Goal: Task Accomplishment & Management: Use online tool/utility

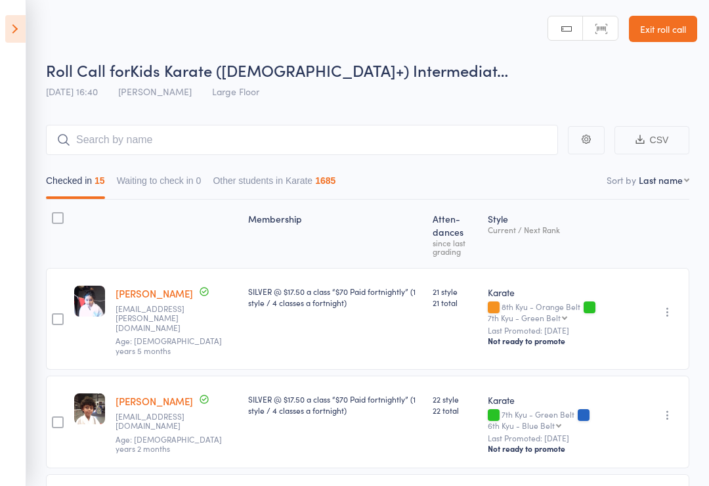
click at [9, 28] on icon at bounding box center [15, 29] width 20 height 28
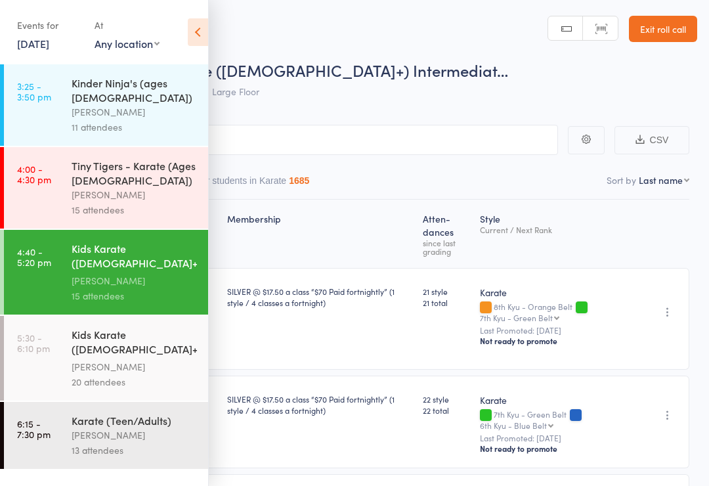
click at [98, 346] on div "Kids Karate ([DEMOGRAPHIC_DATA]+) Beginners" at bounding box center [134, 343] width 125 height 32
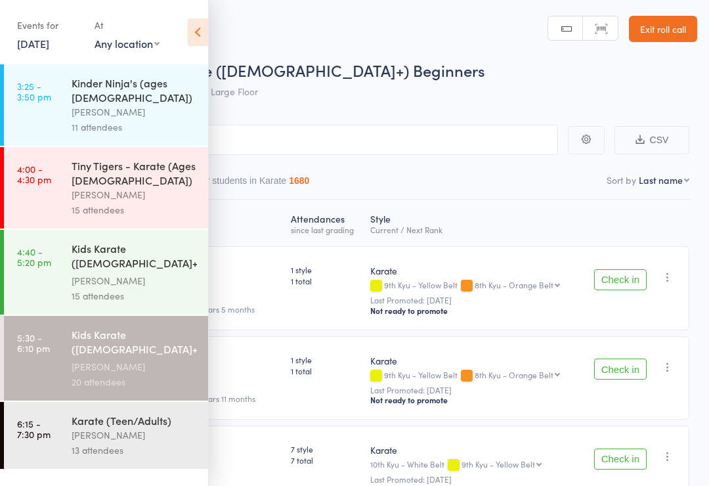
click at [200, 30] on icon at bounding box center [198, 32] width 20 height 28
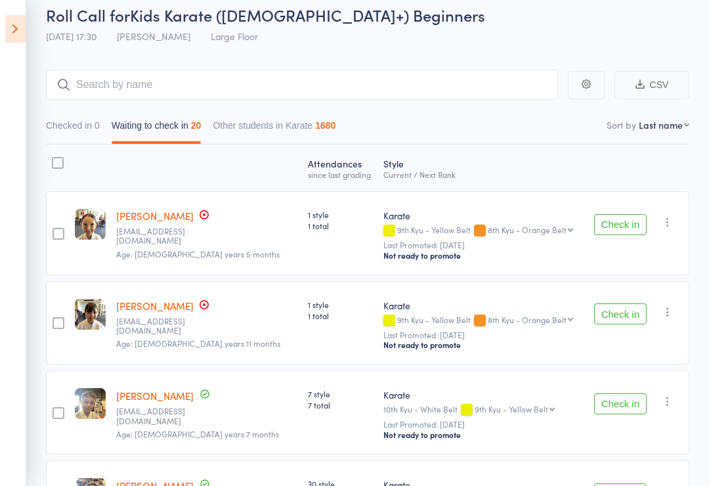
scroll to position [65, 0]
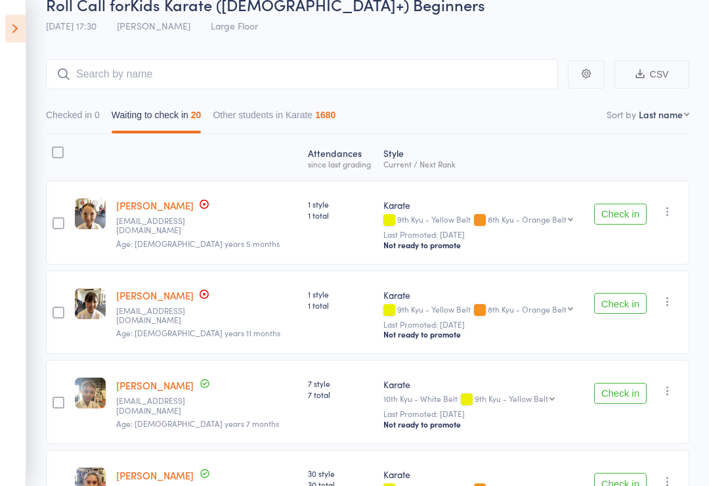
click at [630, 396] on button "Check in" at bounding box center [620, 394] width 53 height 21
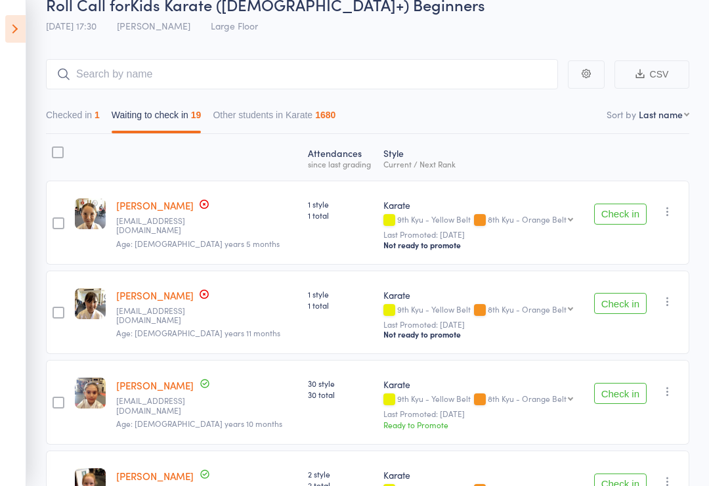
click at [622, 306] on button "Check in" at bounding box center [620, 303] width 53 height 21
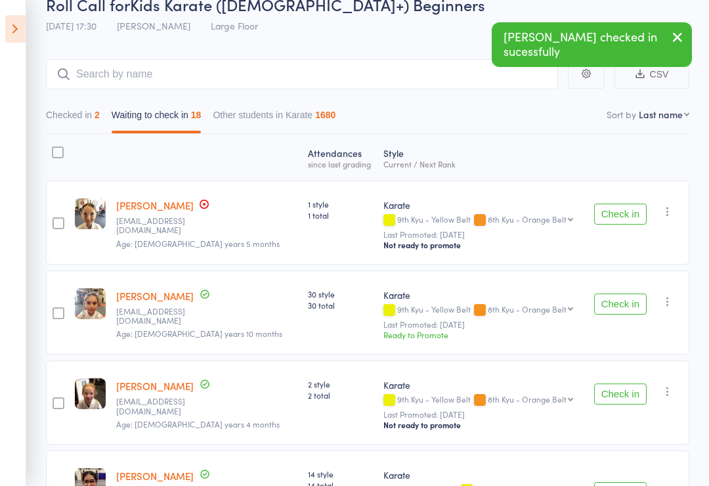
click at [628, 210] on button "Check in" at bounding box center [620, 214] width 53 height 21
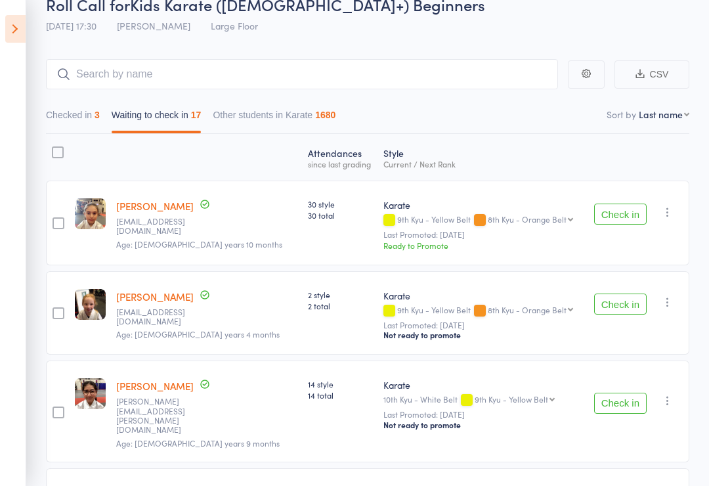
click at [635, 292] on div "Check in Check in Send message Add Note Remove [PERSON_NAME] absent" at bounding box center [637, 313] width 104 height 84
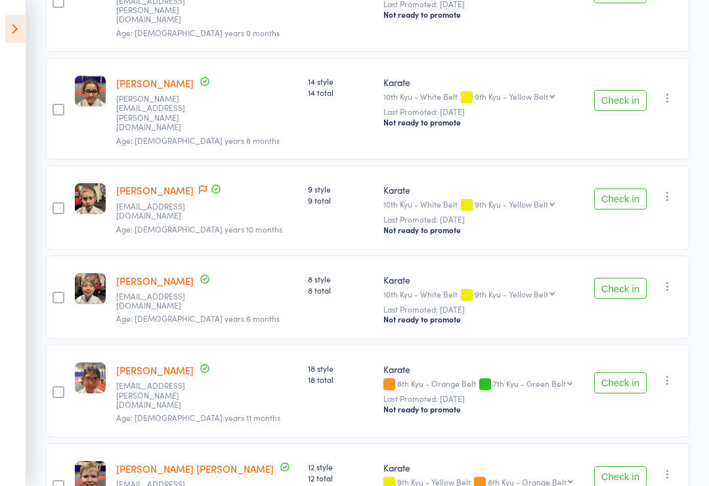
scroll to position [583, 0]
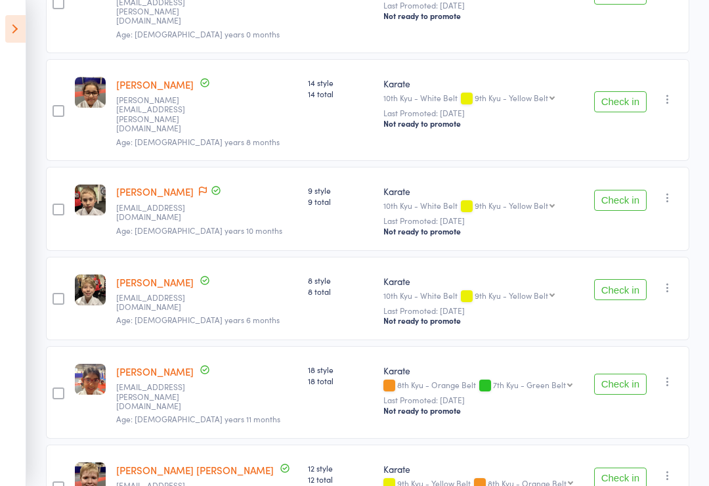
click at [622, 374] on button "Check in" at bounding box center [620, 384] width 53 height 21
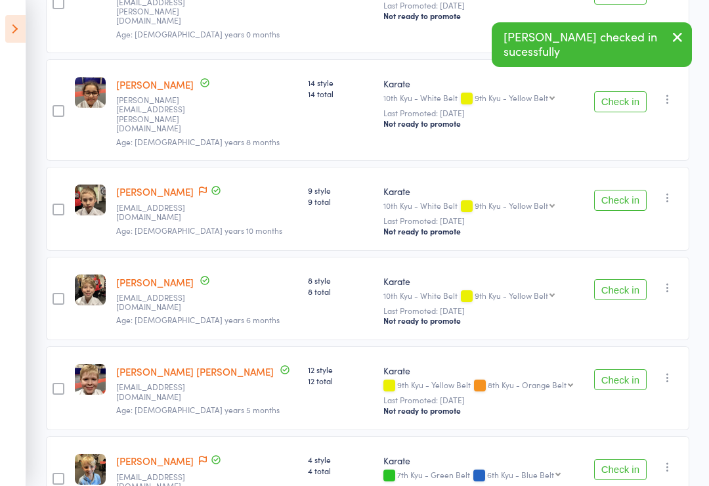
click at [629, 190] on button "Check in" at bounding box center [620, 200] width 53 height 21
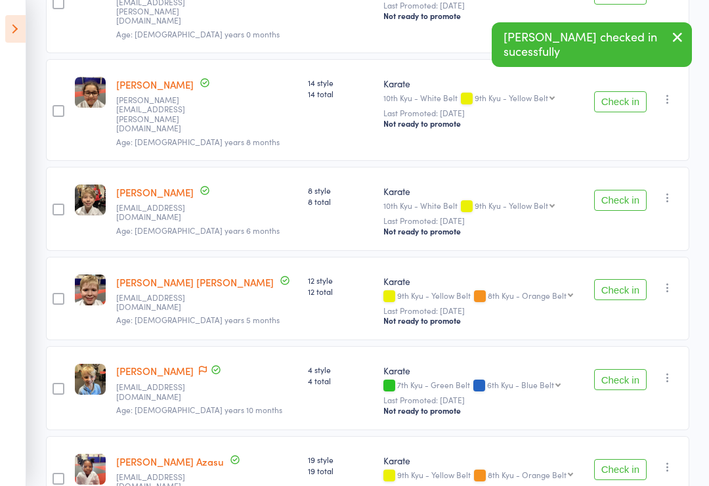
click at [622, 190] on button "Check in" at bounding box center [620, 200] width 53 height 21
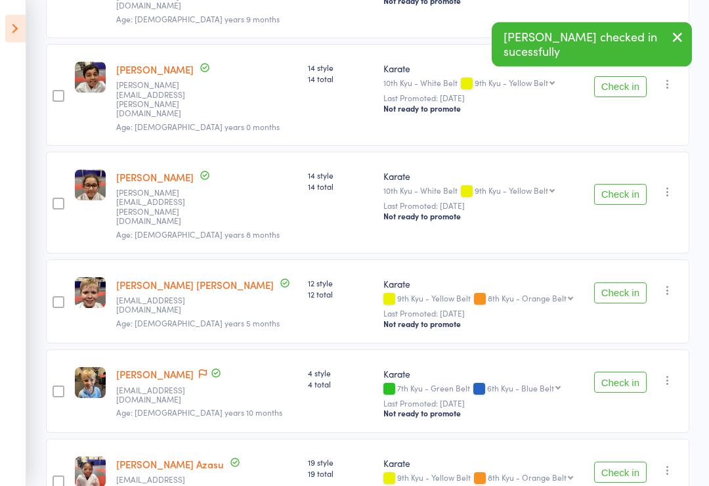
scroll to position [481, 0]
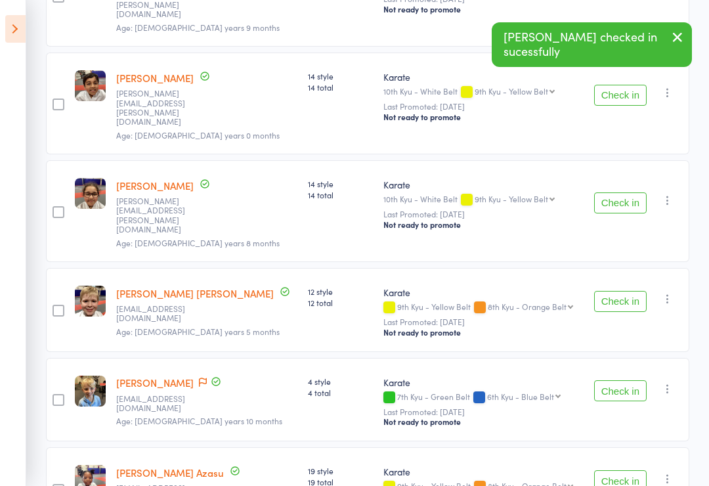
click at [11, 30] on icon at bounding box center [15, 29] width 20 height 28
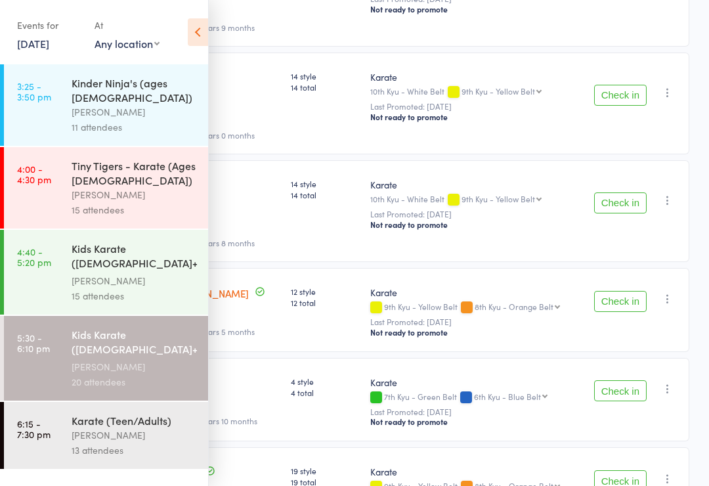
click at [205, 29] on icon at bounding box center [198, 32] width 20 height 28
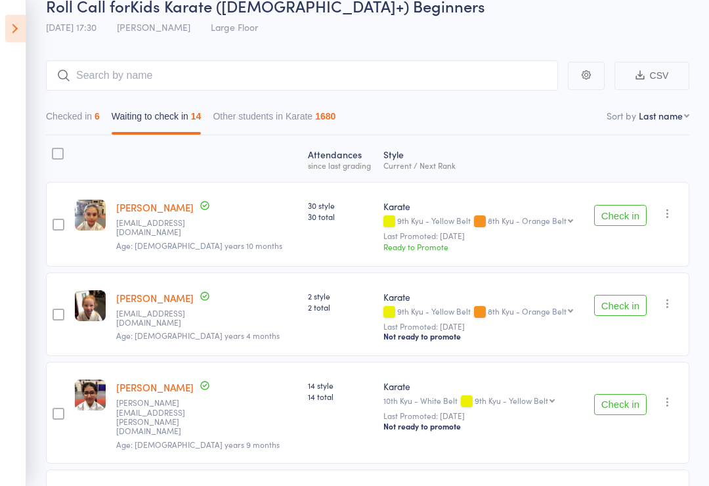
scroll to position [0, 0]
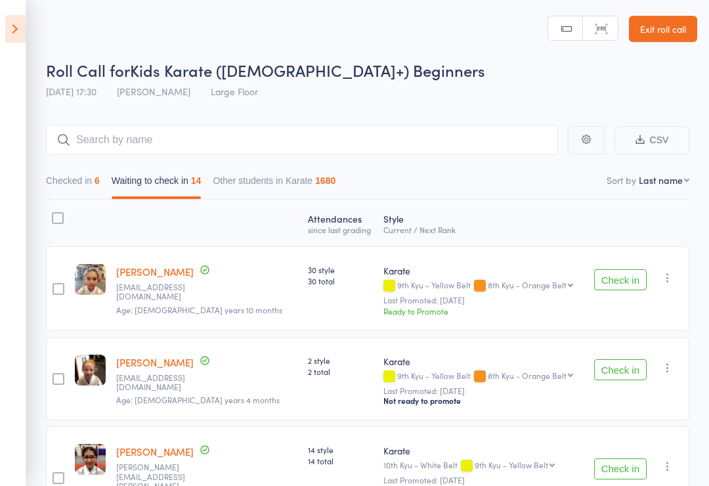
click at [69, 186] on button "Checked in 6" at bounding box center [73, 184] width 54 height 30
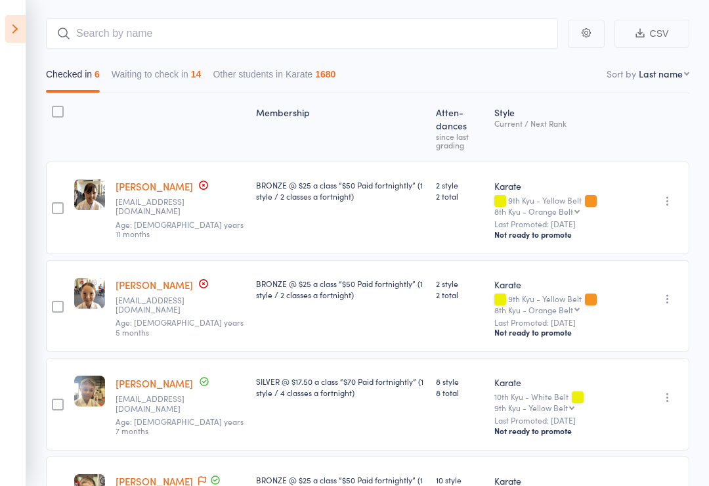
scroll to position [110, 0]
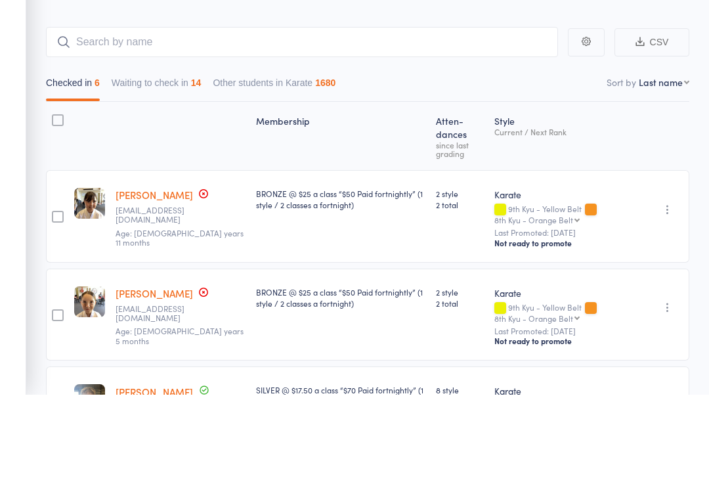
click at [181, 162] on button "Waiting to check in 14" at bounding box center [157, 177] width 90 height 30
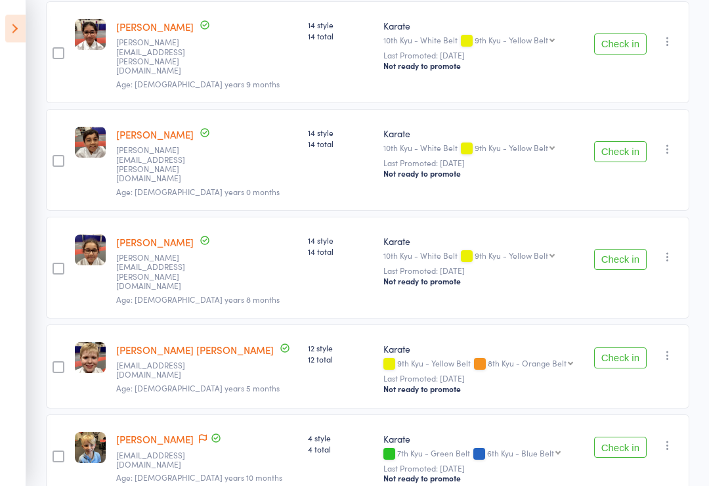
scroll to position [426, 0]
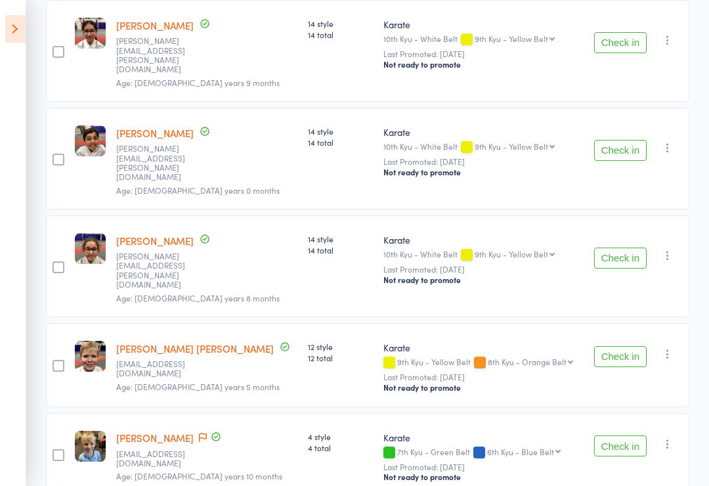
click at [627, 435] on button "Check in" at bounding box center [620, 445] width 53 height 21
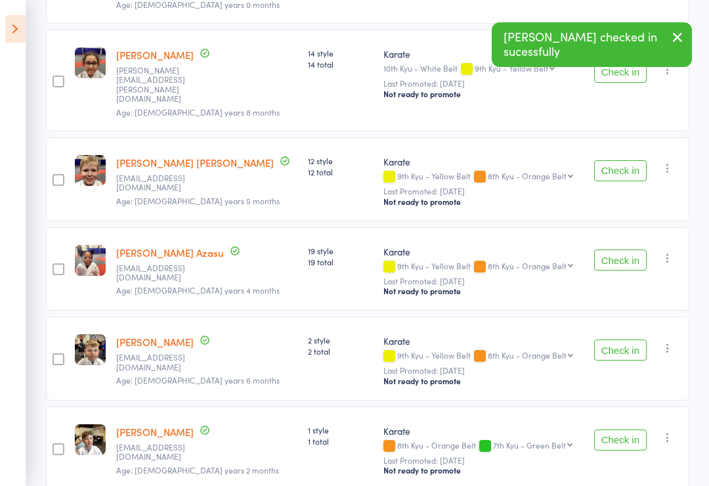
scroll to position [619, 0]
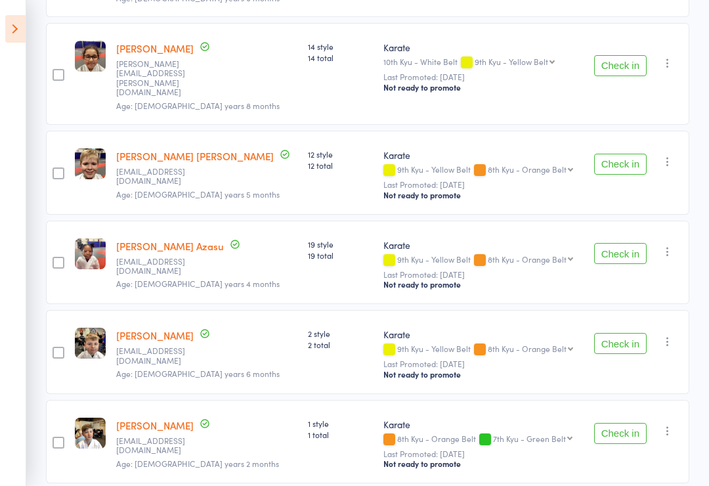
click at [622, 154] on button "Check in" at bounding box center [620, 164] width 53 height 21
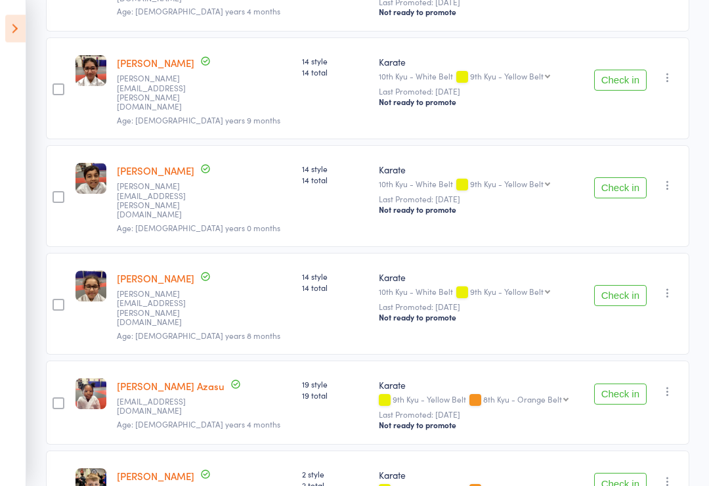
scroll to position [388, 0]
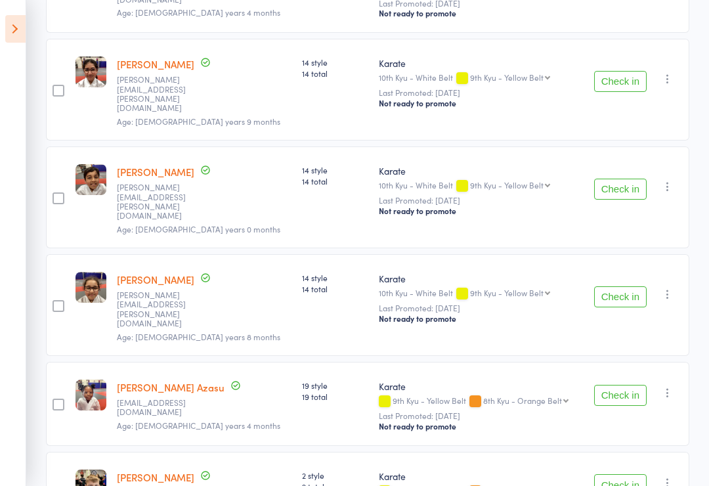
click at [631, 286] on button "Check in" at bounding box center [620, 296] width 53 height 21
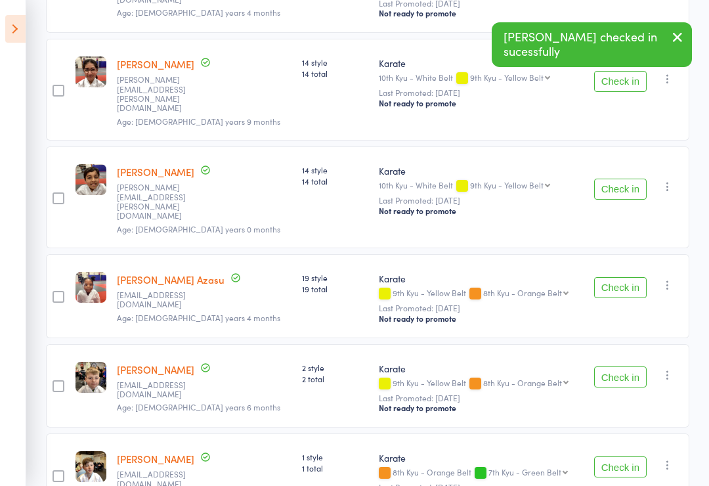
click at [623, 179] on button "Check in" at bounding box center [620, 189] width 53 height 21
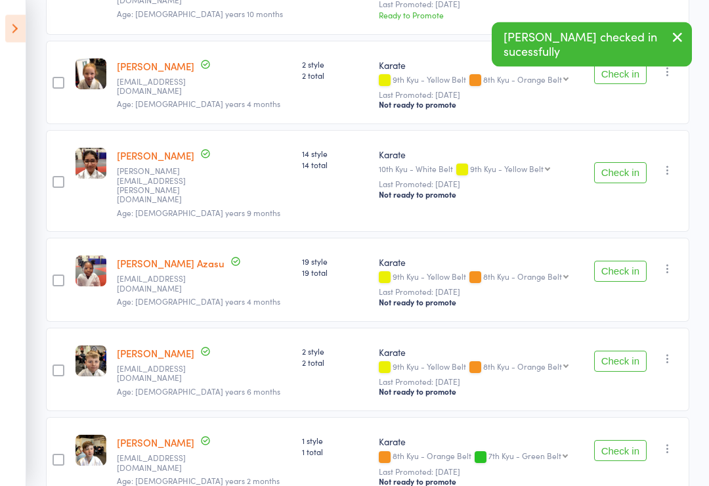
scroll to position [296, 0]
click at [627, 162] on button "Check in" at bounding box center [620, 172] width 53 height 21
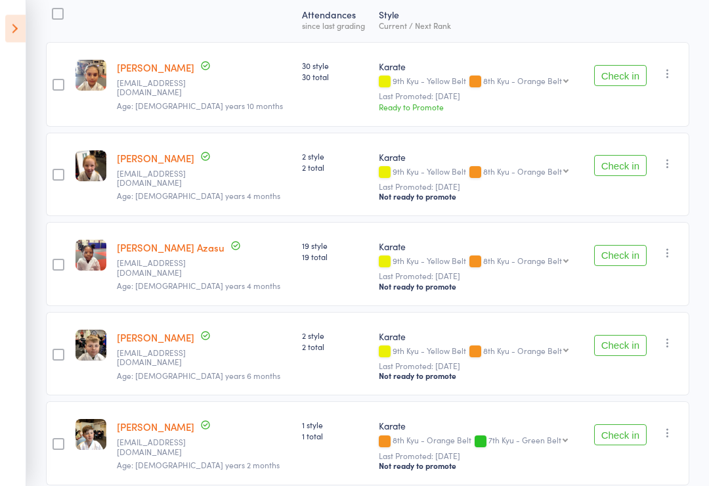
scroll to position [202, 0]
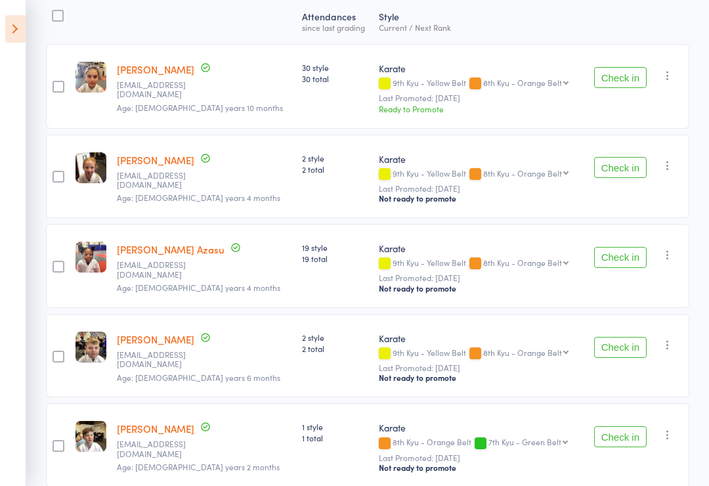
click at [626, 170] on button "Check in" at bounding box center [620, 167] width 53 height 21
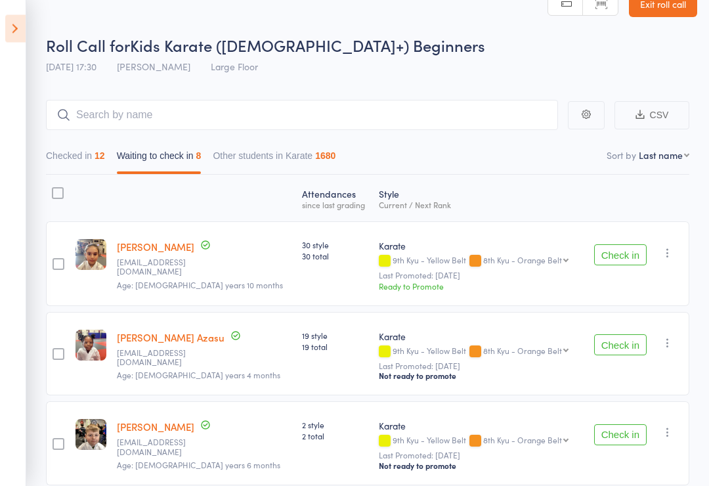
scroll to position [0, 0]
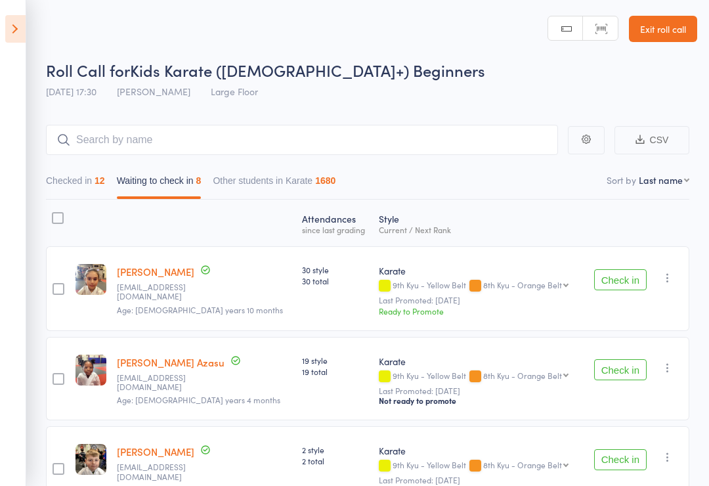
click at [628, 278] on button "Check in" at bounding box center [620, 279] width 53 height 21
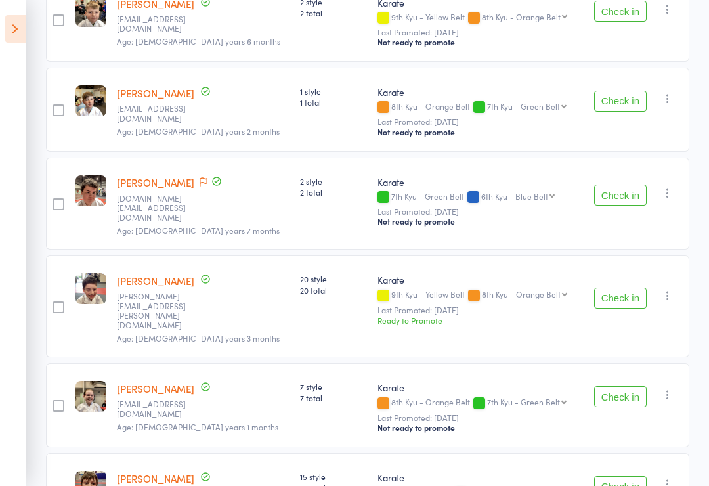
scroll to position [357, 0]
click at [627, 387] on button "Check in" at bounding box center [620, 397] width 53 height 21
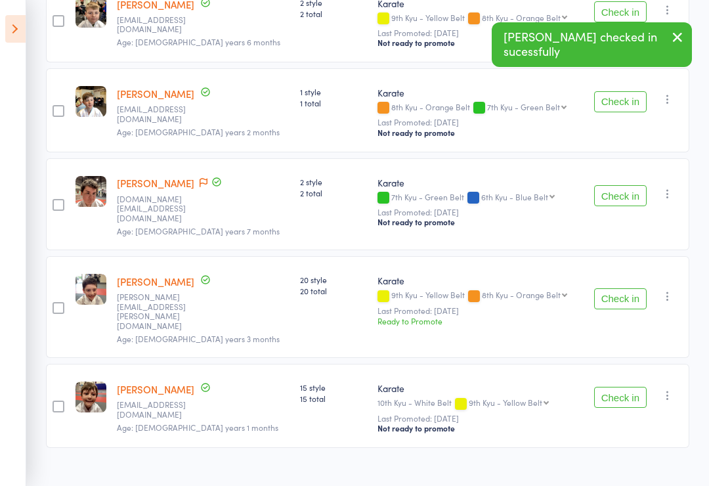
scroll to position [335, 0]
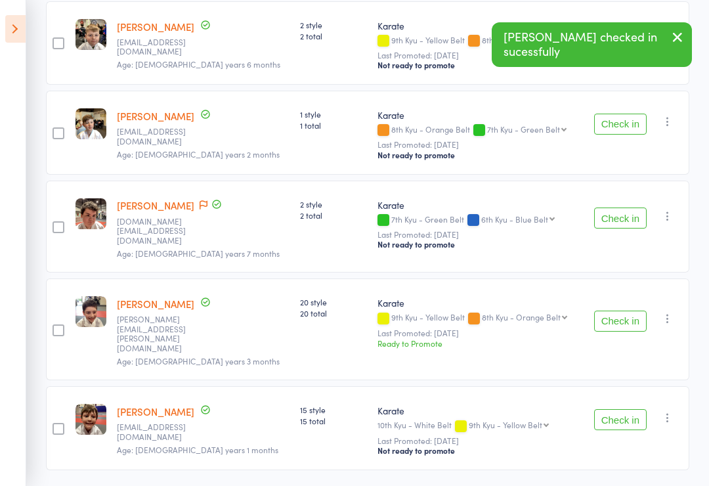
click at [627, 311] on button "Check in" at bounding box center [620, 321] width 53 height 21
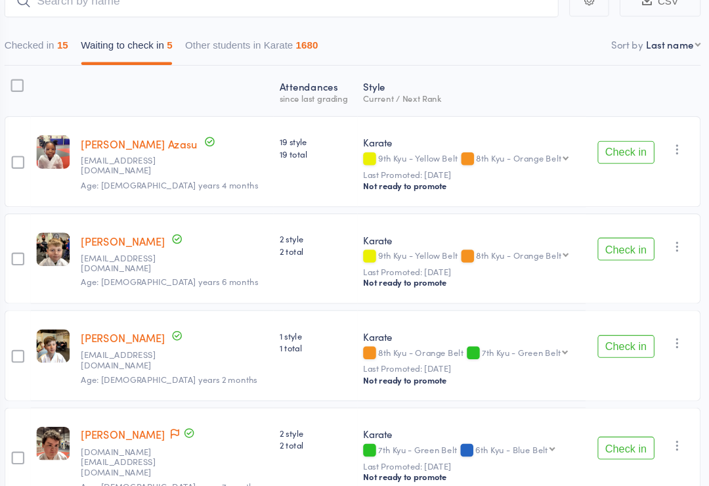
scroll to position [122, 0]
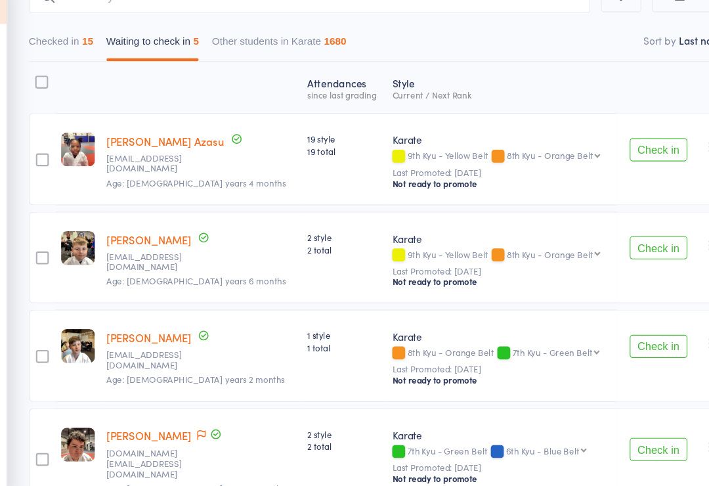
click at [598, 236] on button "Check in" at bounding box center [620, 246] width 53 height 21
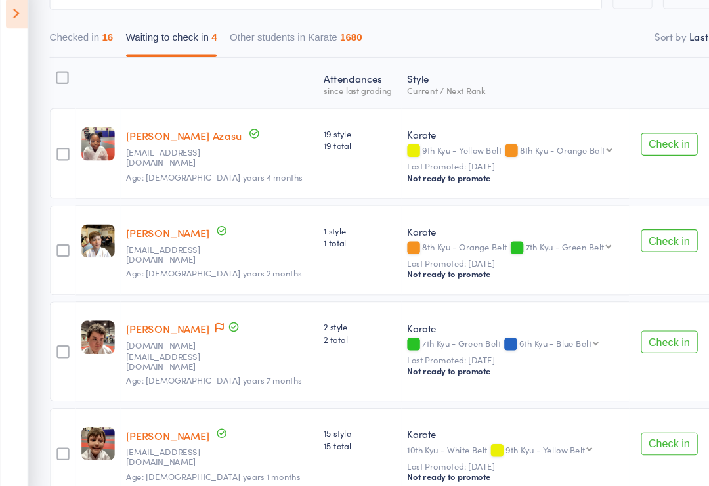
scroll to position [129, 0]
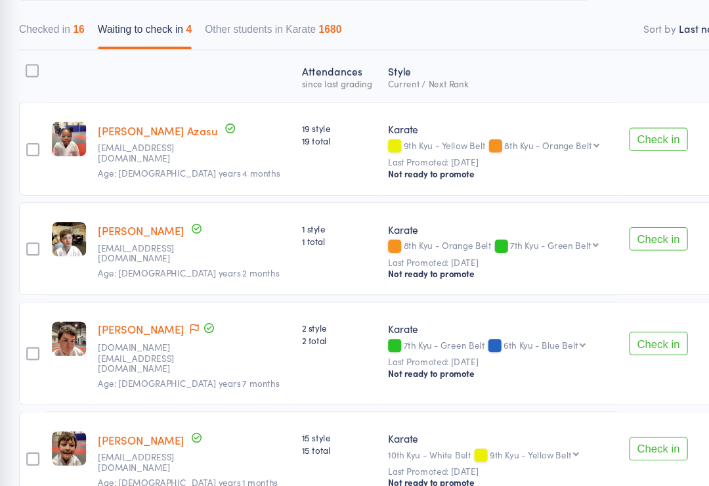
click at [594, 229] on button "Check in" at bounding box center [620, 239] width 53 height 21
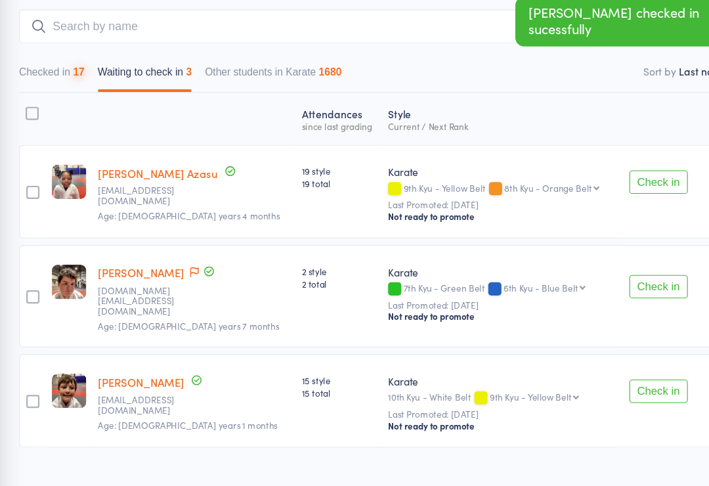
scroll to position [85, 0]
